Goal: Information Seeking & Learning: Find contact information

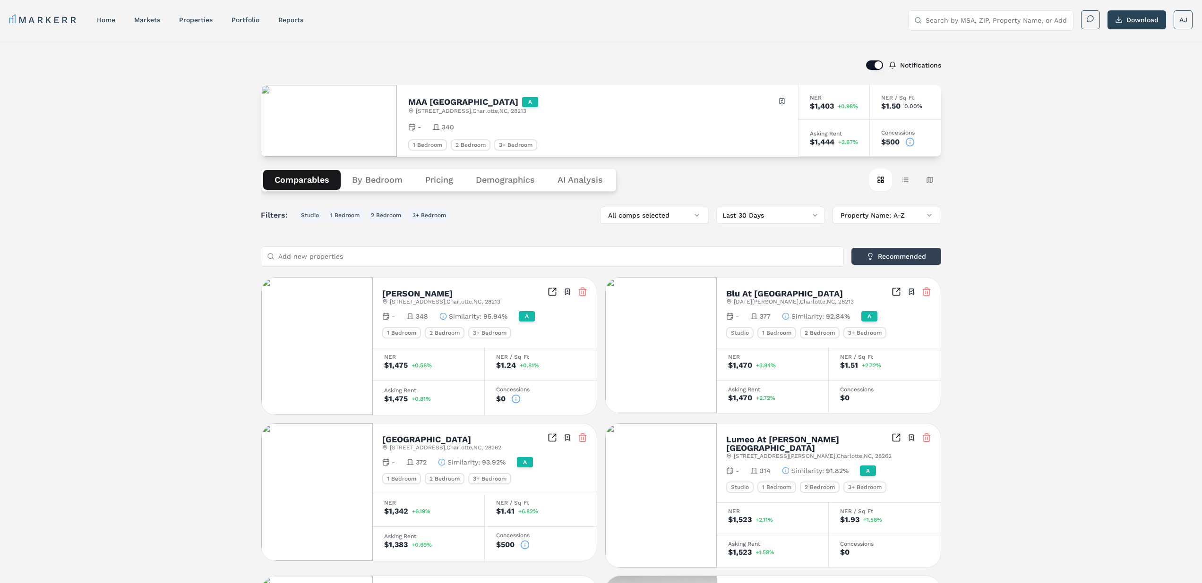
click at [1079, 403] on div "Notifications [GEOGRAPHIC_DATA] A [STREET_ADDRESS] Toggle portfolio menu - 340 …" at bounding box center [601, 533] width 1202 height 983
drag, startPoint x: 516, startPoint y: 398, endPoint x: 523, endPoint y: 403, distance: 8.5
click at [516, 398] on icon at bounding box center [515, 399] width 9 height 9
drag, startPoint x: 588, startPoint y: 415, endPoint x: 578, endPoint y: 417, distance: 10.1
click at [588, 415] on button "Close" at bounding box center [589, 417] width 15 height 15
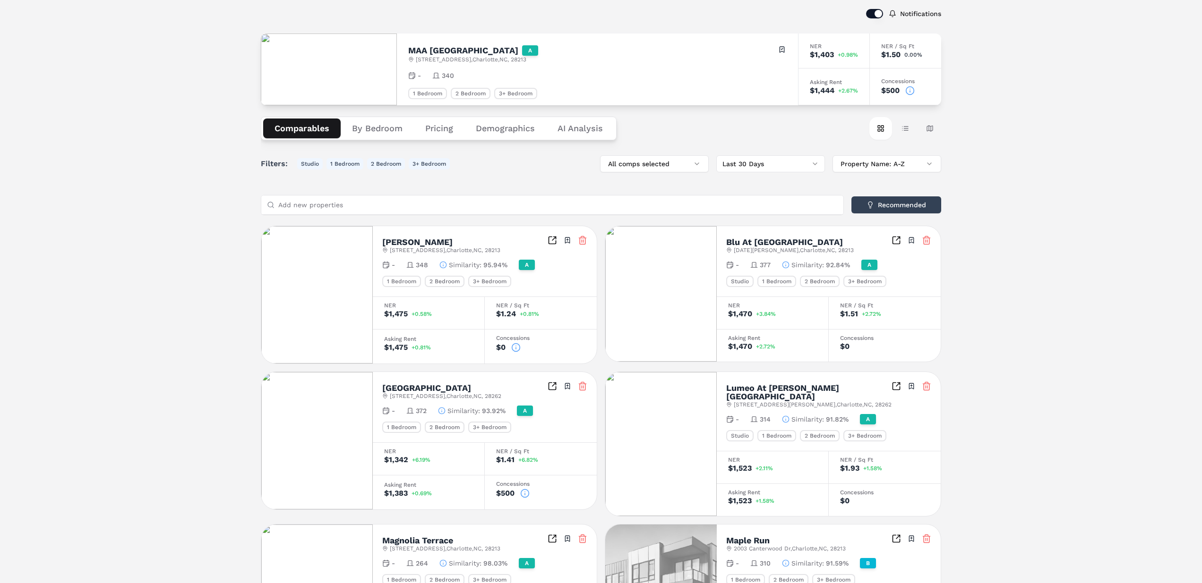
scroll to position [105, 0]
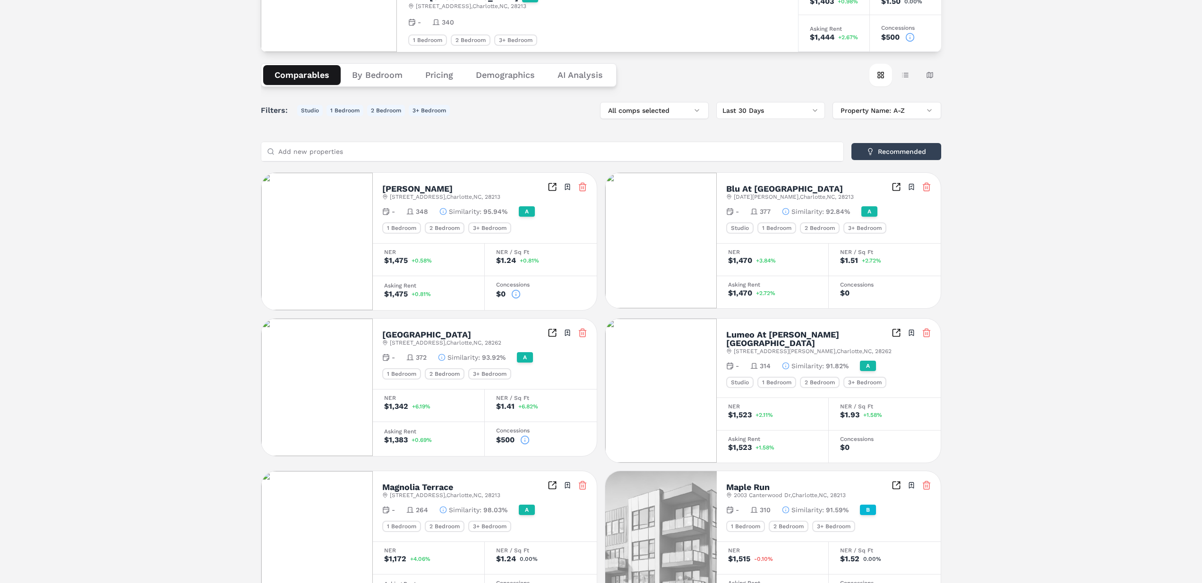
click at [525, 440] on icon at bounding box center [525, 440] width 0 height 1
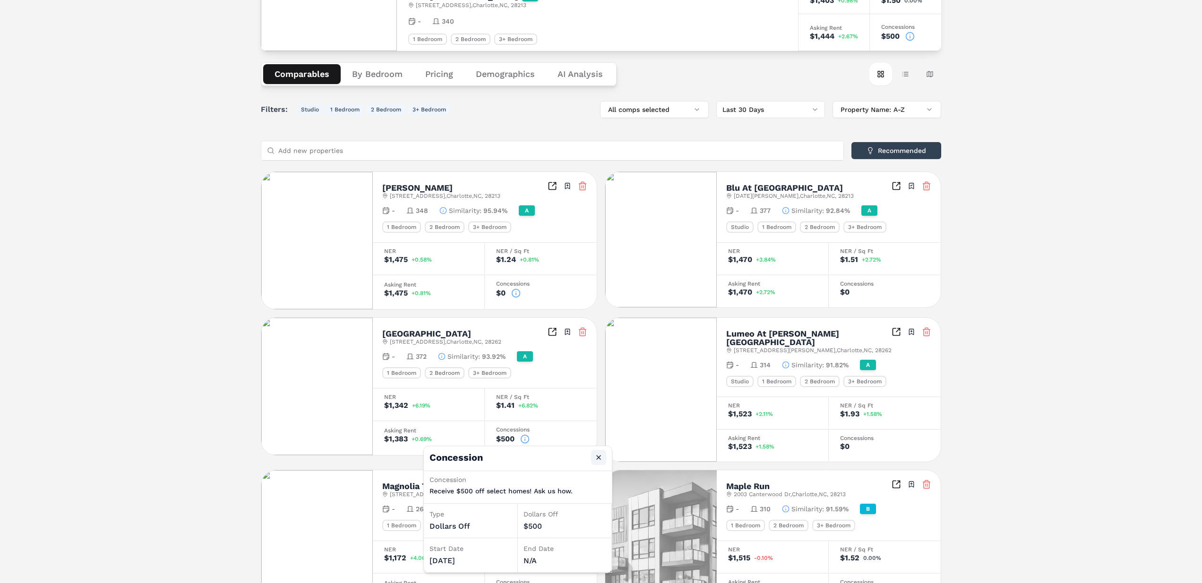
click at [596, 456] on button "Close" at bounding box center [598, 457] width 15 height 15
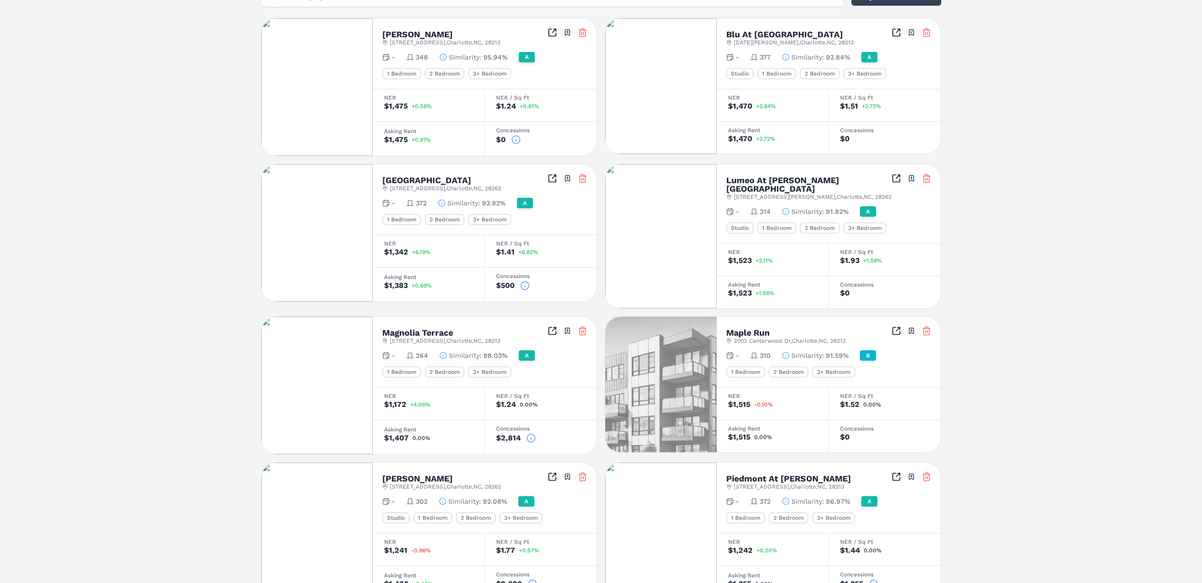
scroll to position [266, 0]
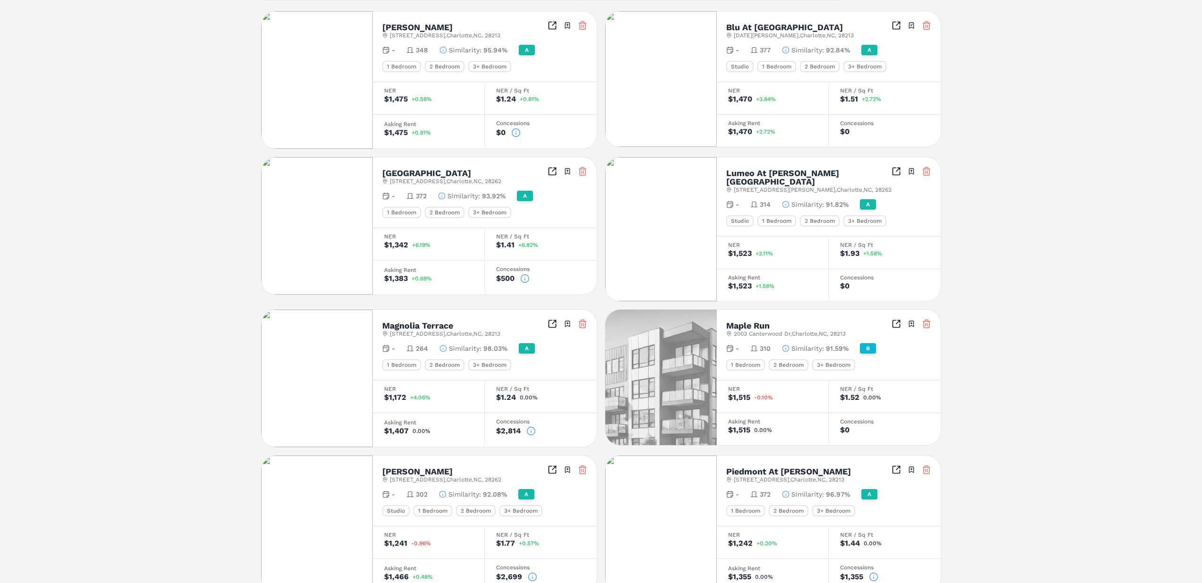
click at [531, 430] on icon at bounding box center [531, 430] width 0 height 0
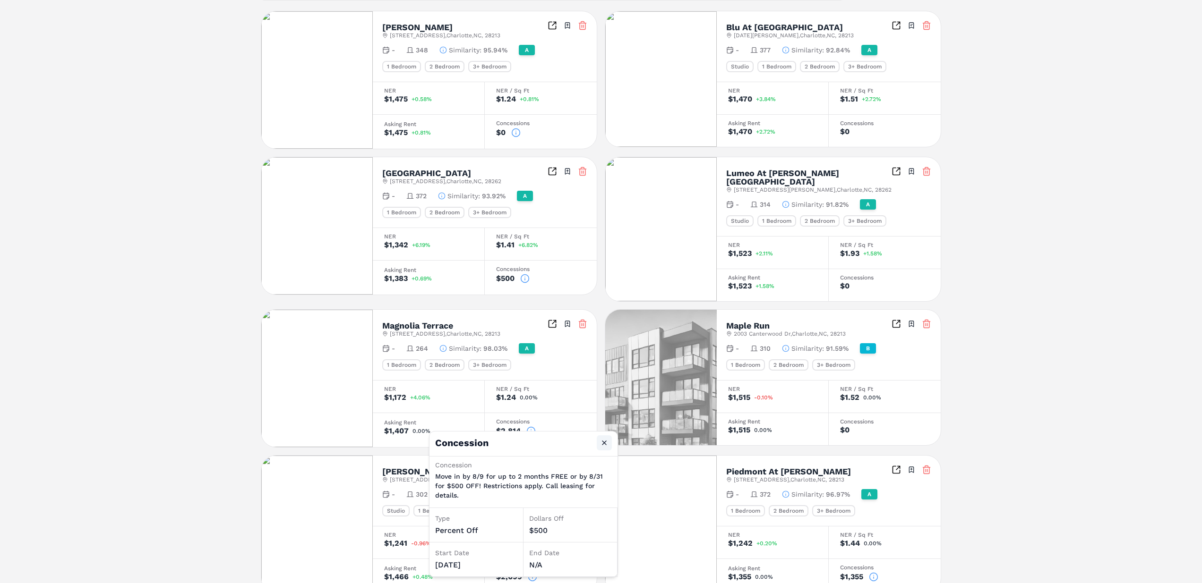
click at [606, 439] on button "Close" at bounding box center [604, 443] width 15 height 15
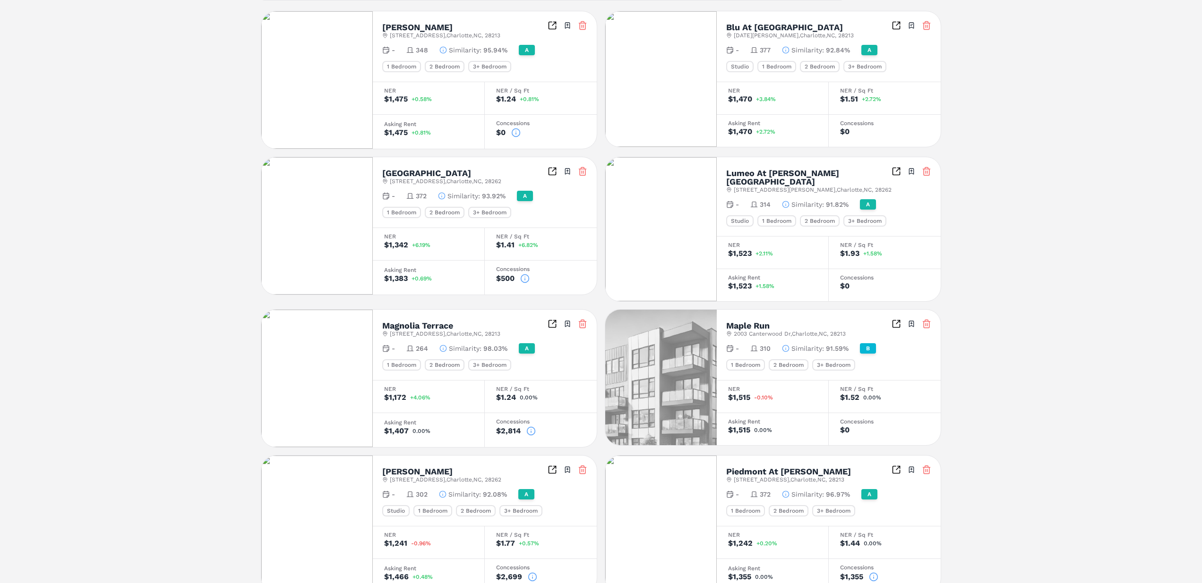
click at [529, 427] on icon at bounding box center [530, 431] width 9 height 9
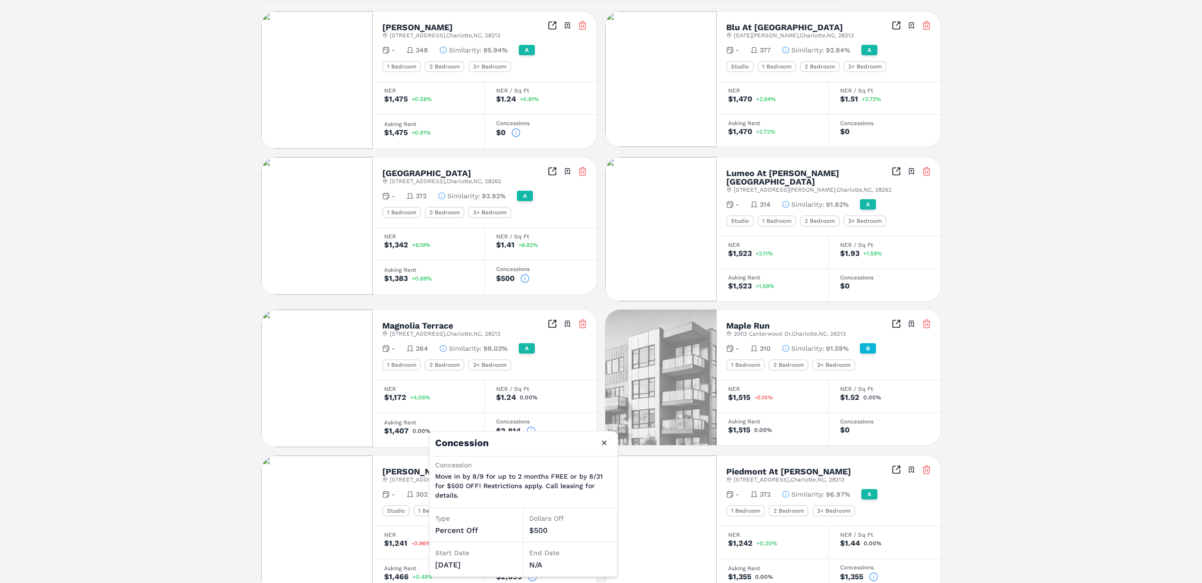
drag, startPoint x: 601, startPoint y: 442, endPoint x: 581, endPoint y: 438, distance: 20.7
click at [601, 442] on button "Close" at bounding box center [604, 443] width 15 height 15
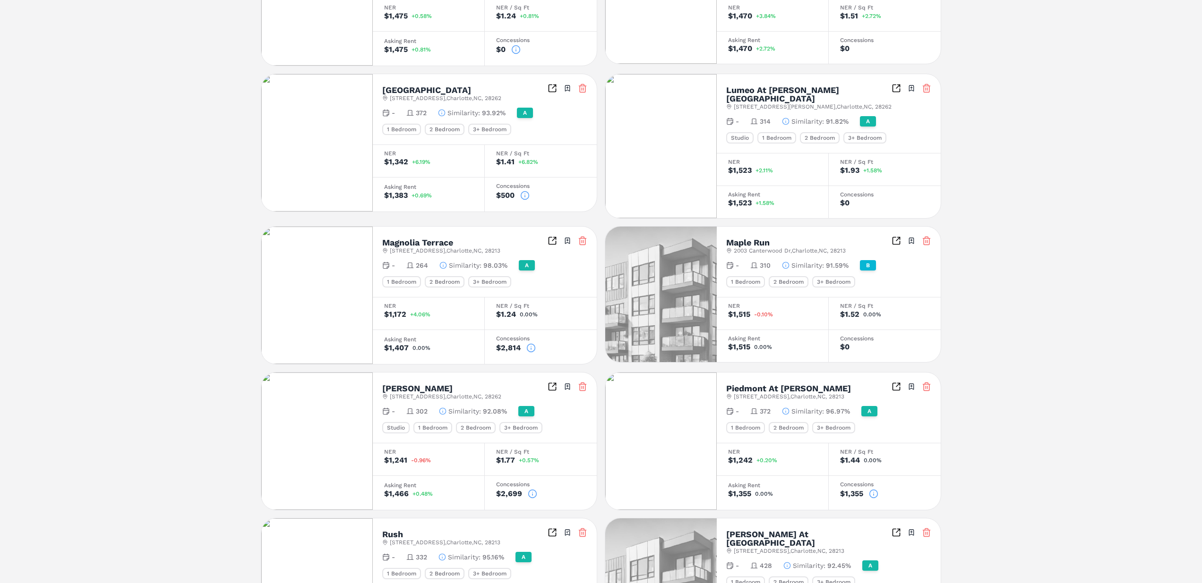
scroll to position [353, 0]
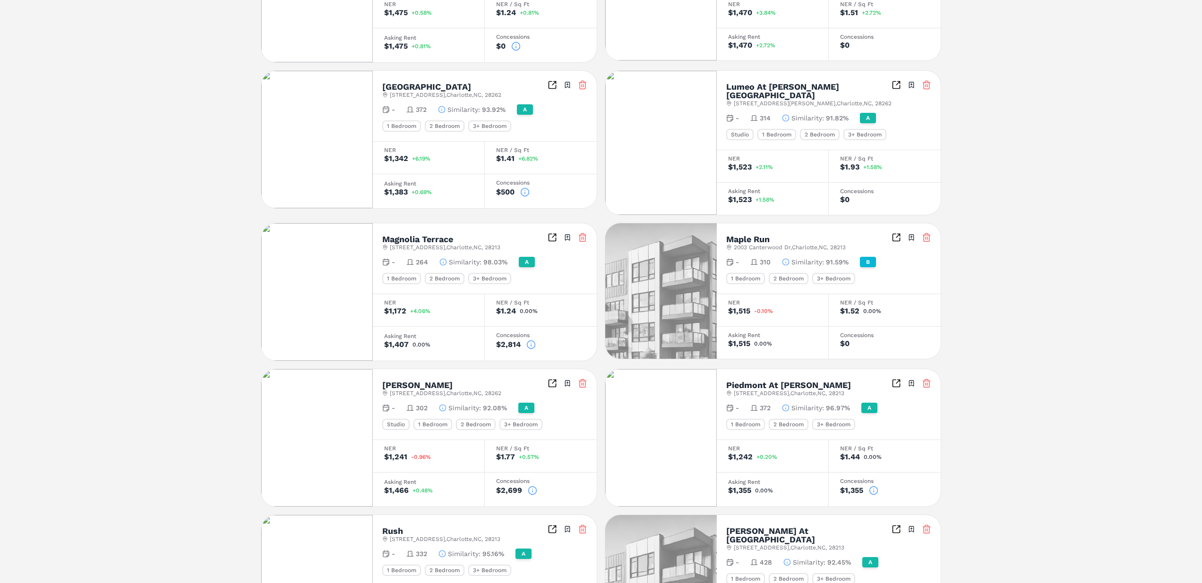
click at [537, 488] on div "$2,699" at bounding box center [540, 490] width 89 height 9
click at [532, 489] on icon at bounding box center [532, 489] width 0 height 0
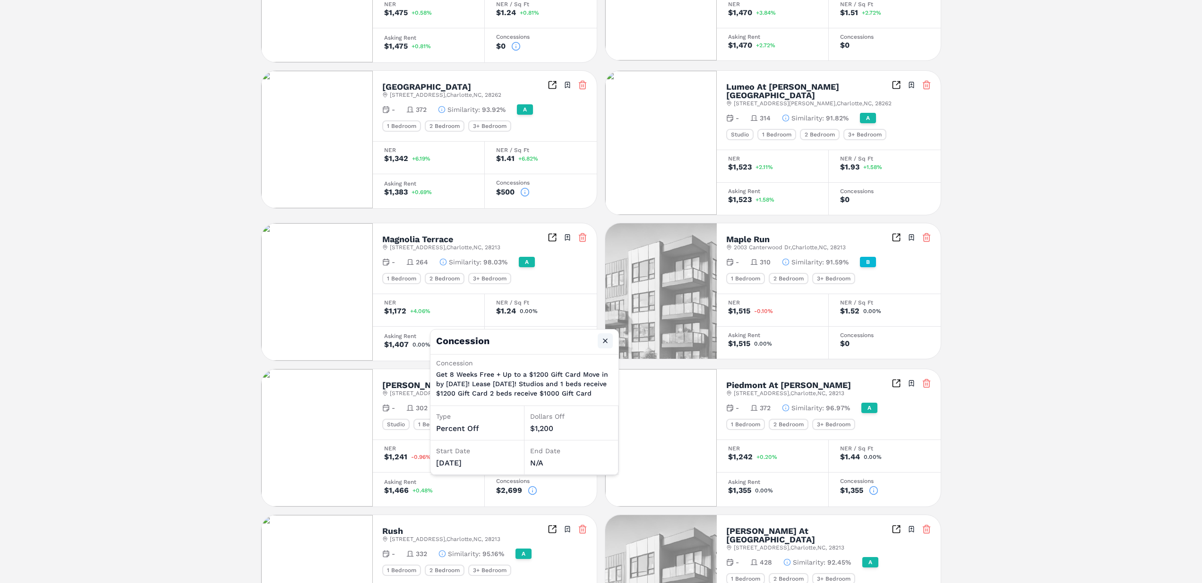
click at [606, 341] on button "Close" at bounding box center [605, 341] width 15 height 15
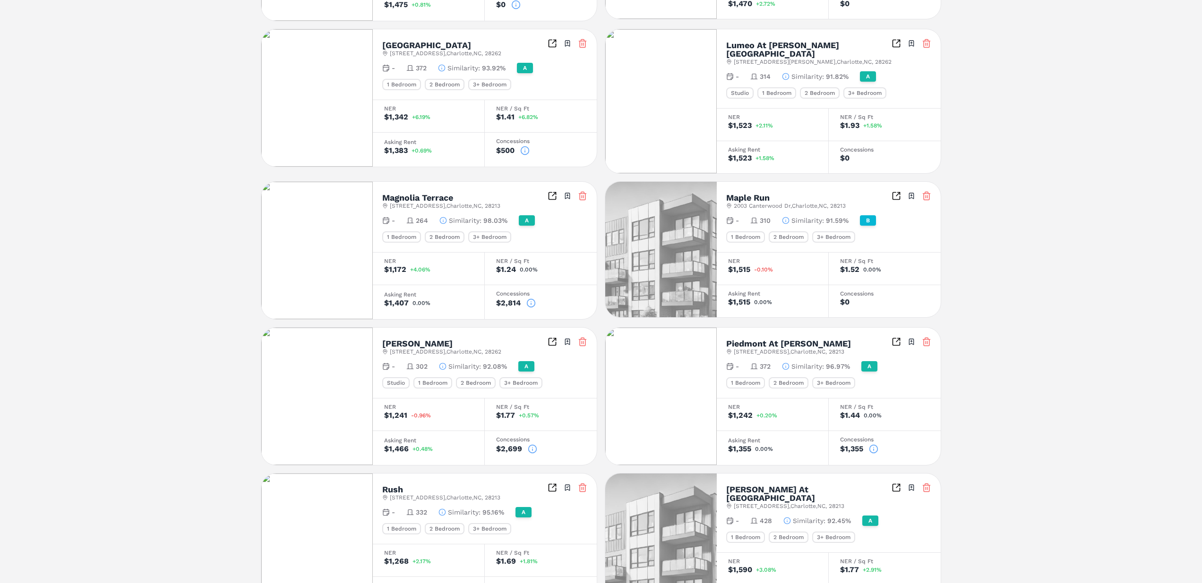
scroll to position [421, 0]
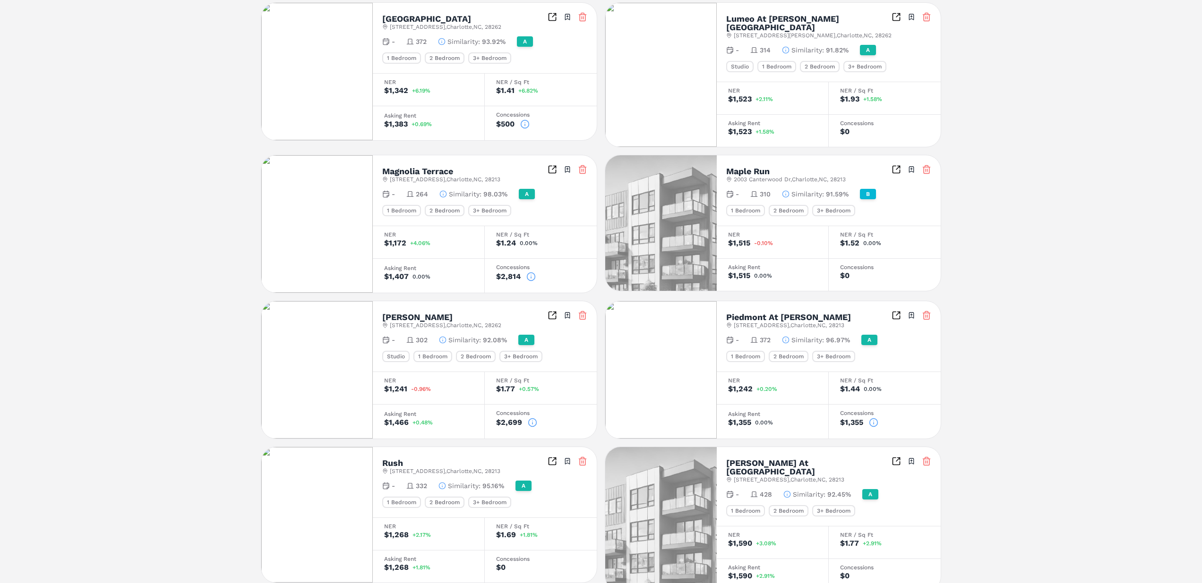
click at [875, 418] on icon at bounding box center [873, 422] width 9 height 9
click at [944, 435] on button "Close" at bounding box center [947, 434] width 15 height 15
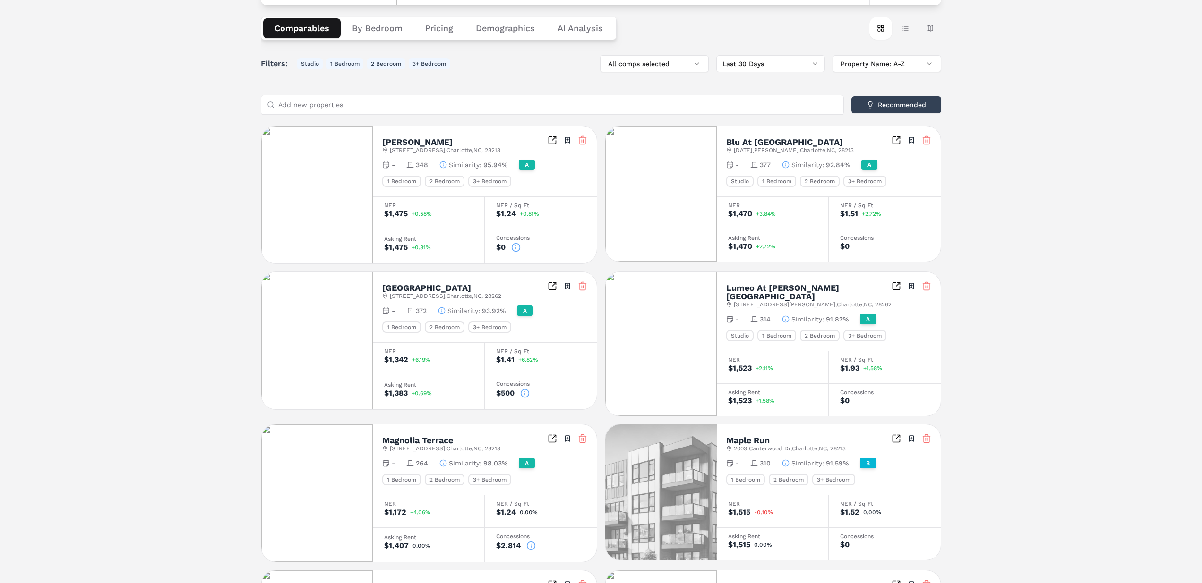
scroll to position [135, 0]
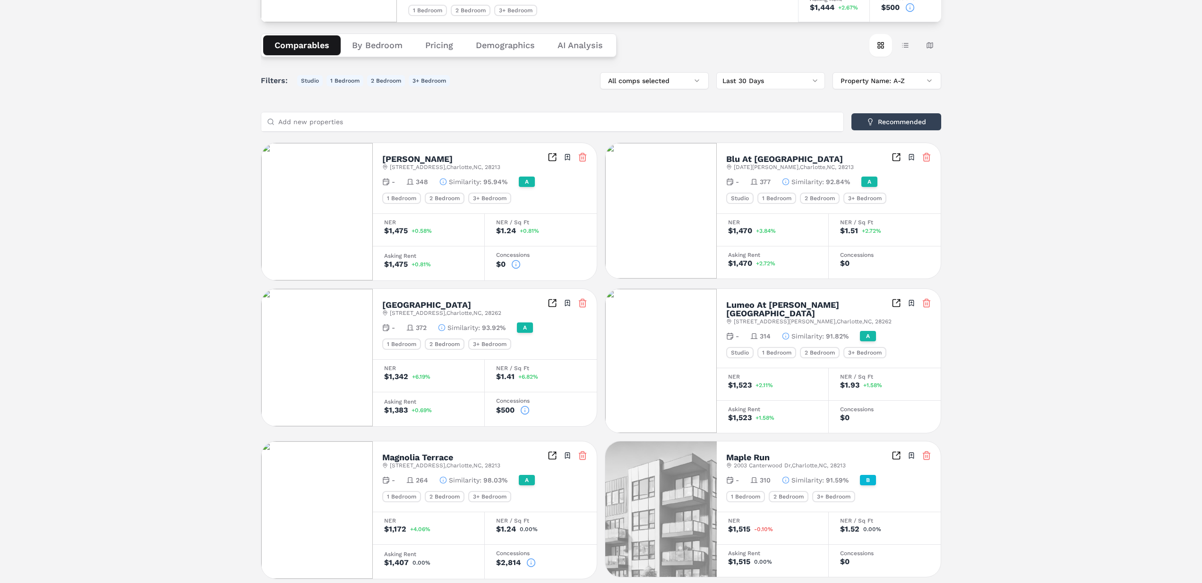
click at [679, 226] on img at bounding box center [661, 211] width 112 height 136
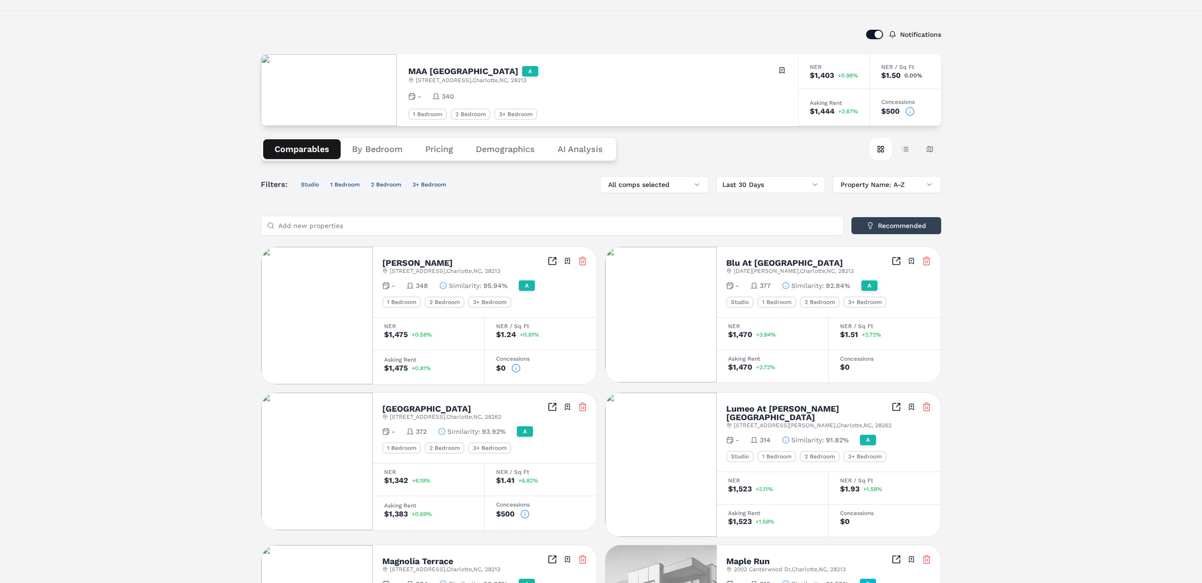
scroll to position [0, 0]
